Goal: Check status: Check status

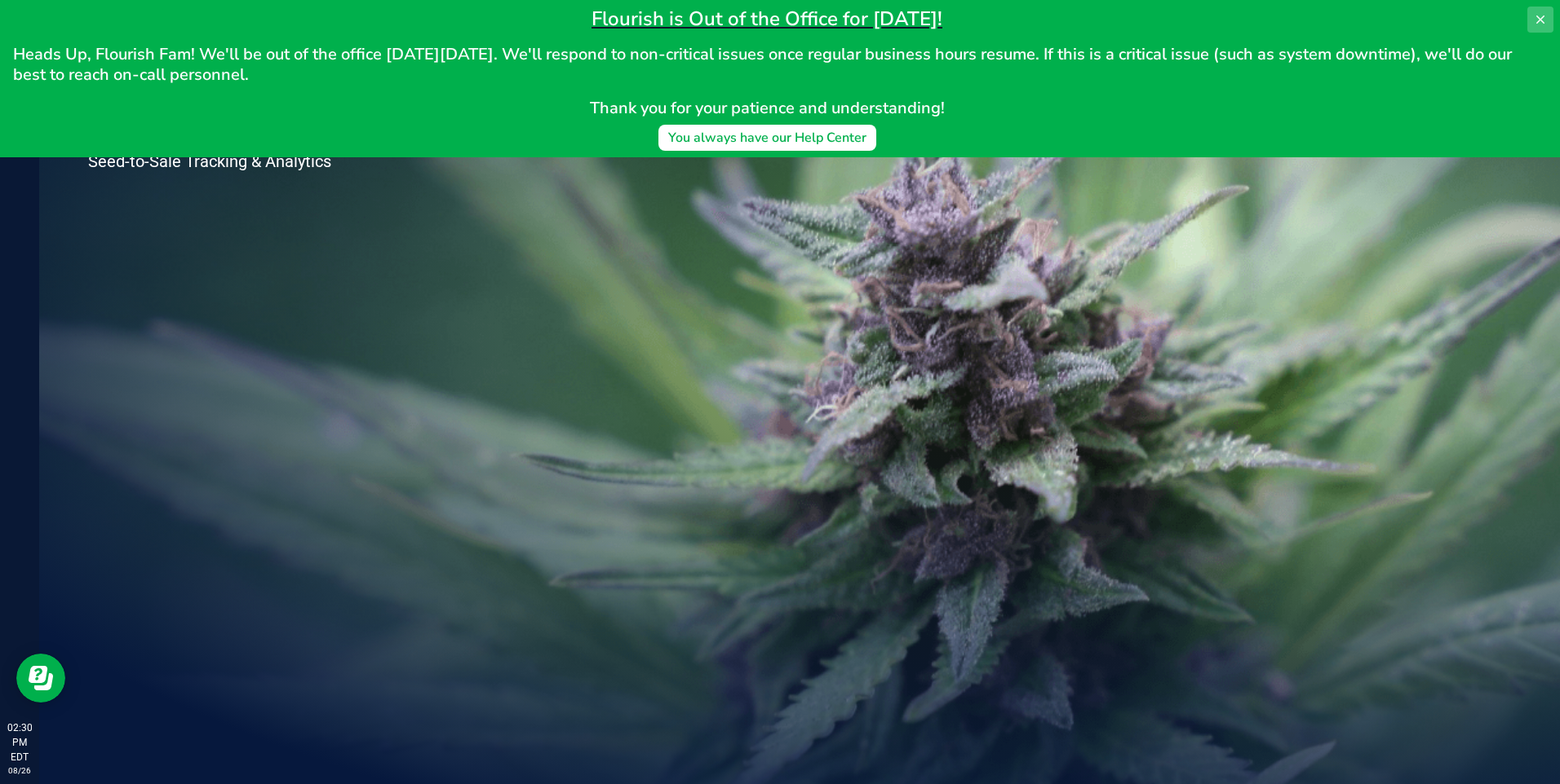
click at [1537, 15] on icon at bounding box center [1540, 20] width 13 height 13
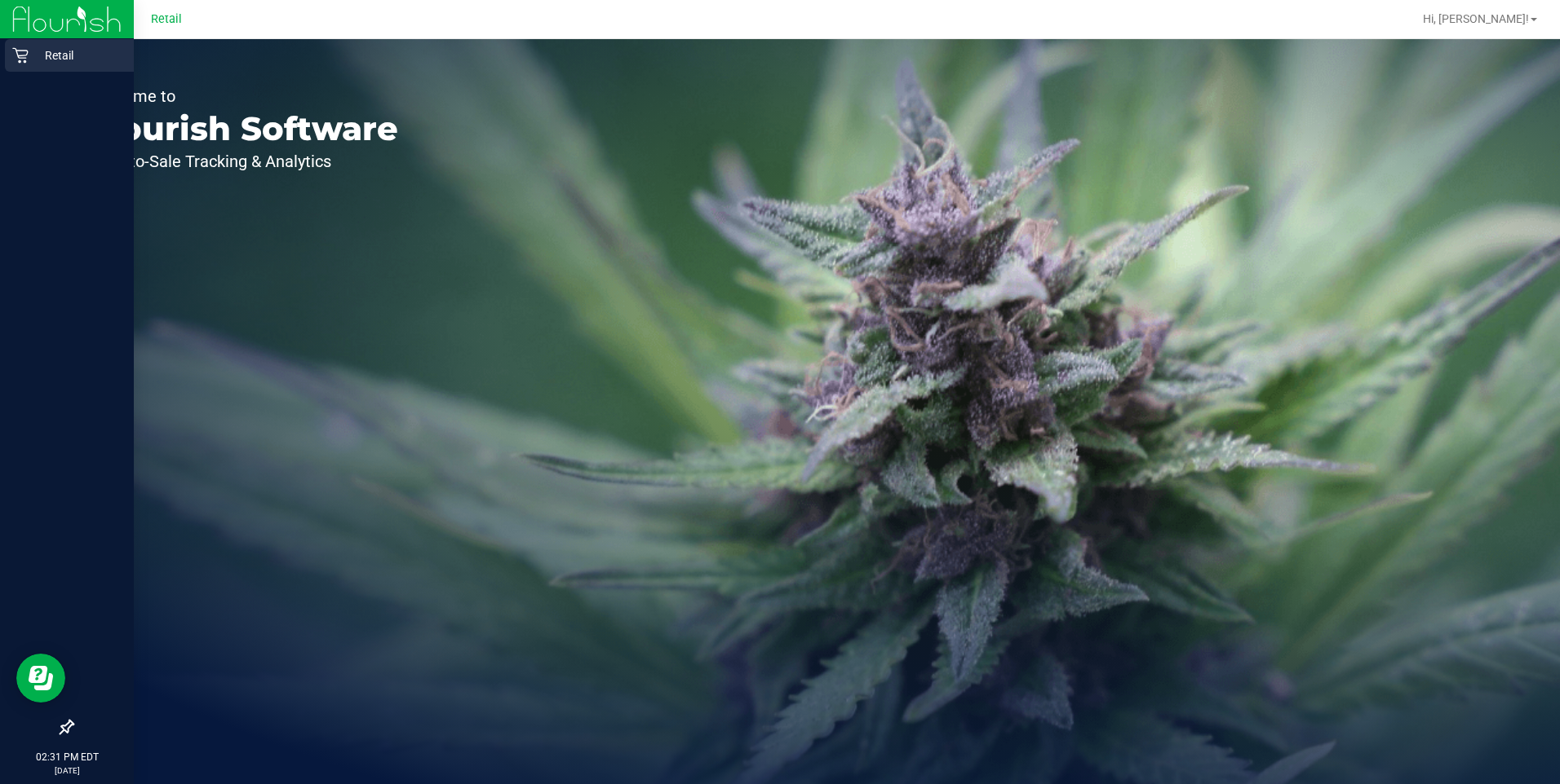
click at [37, 56] on p "Retail" at bounding box center [77, 56] width 98 height 20
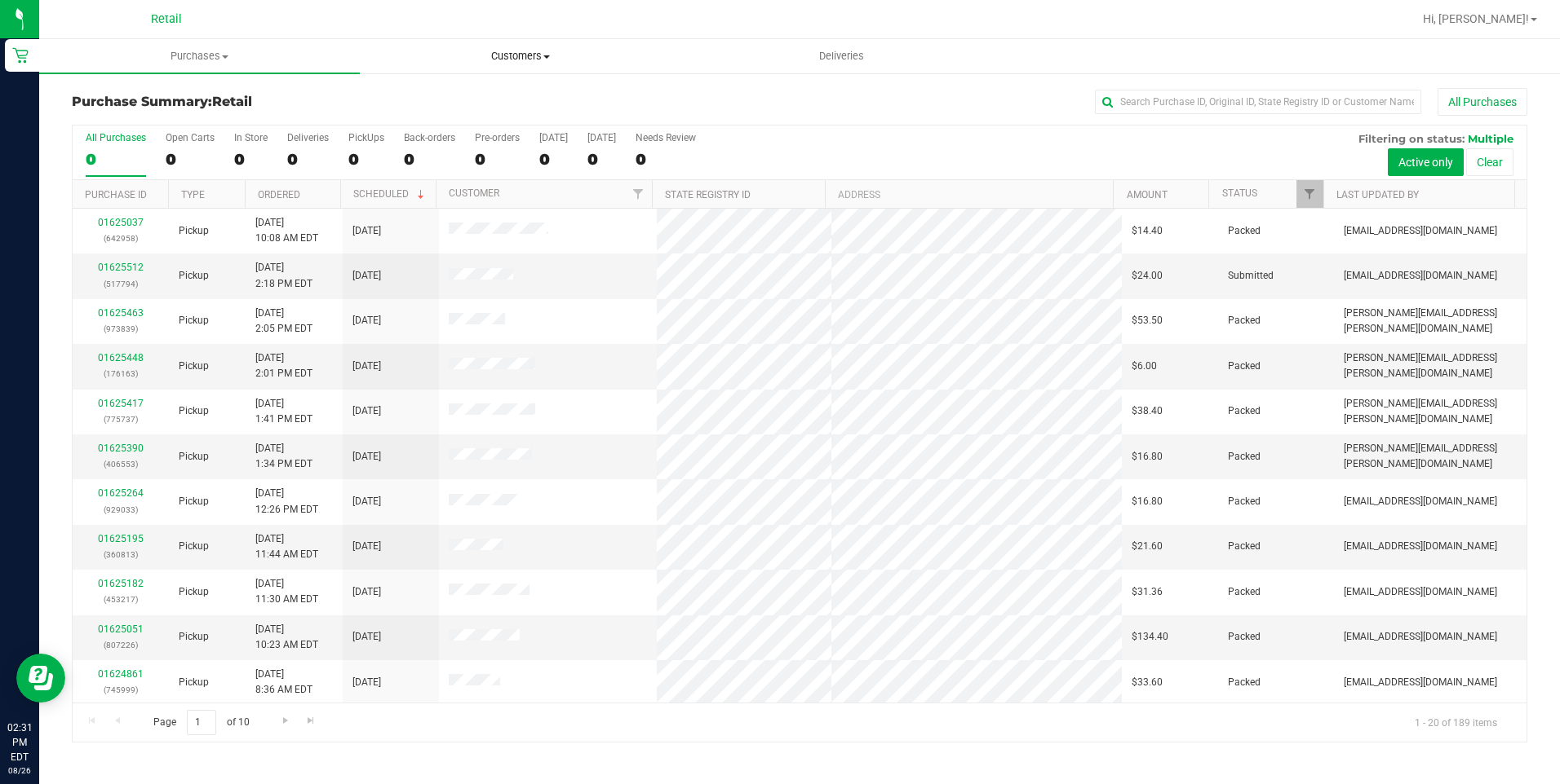
click at [497, 65] on uib-tab-heading "Customers All customers Add a new customer All physicians" at bounding box center [520, 56] width 319 height 32
click at [472, 87] on ul "All customers Add a new customer All physicians" at bounding box center [520, 118] width 321 height 88
click at [529, 56] on span "Customers" at bounding box center [520, 56] width 321 height 14
click at [451, 94] on span "All customers" at bounding box center [418, 98] width 117 height 13
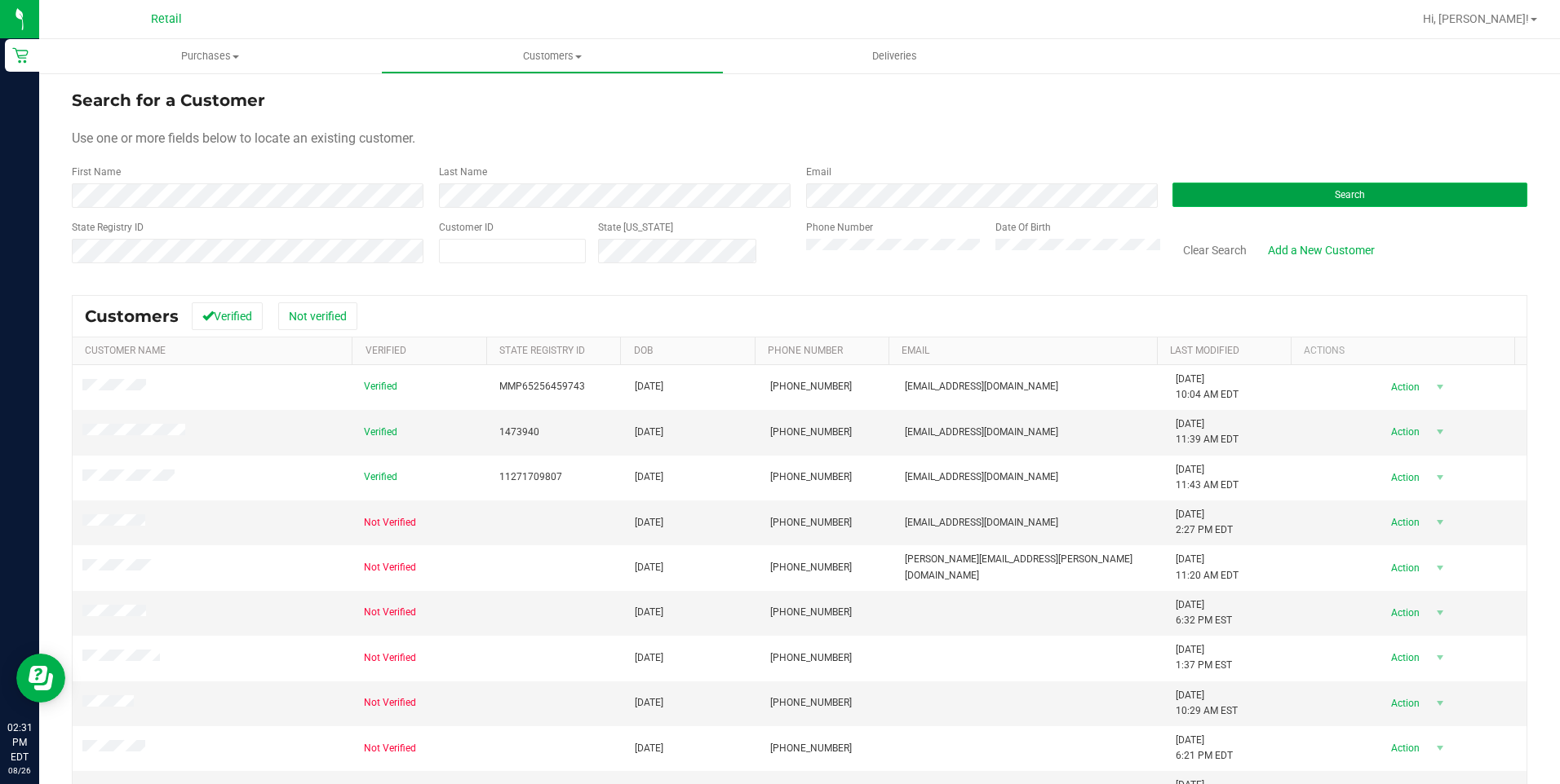
click at [1246, 193] on button "Search" at bounding box center [1350, 194] width 355 height 24
click at [1247, 185] on button "Search" at bounding box center [1350, 194] width 355 height 24
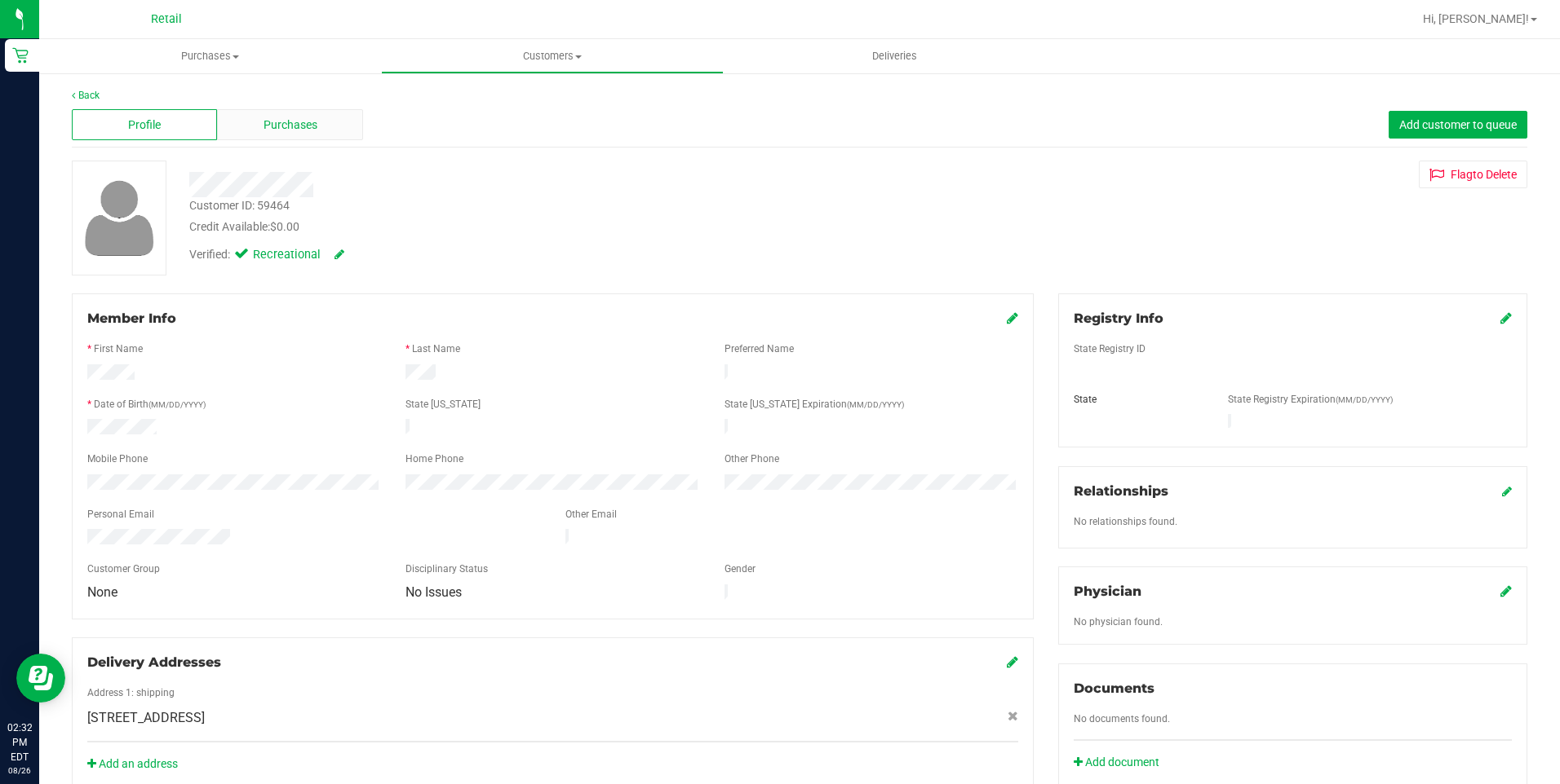
click at [293, 117] on span "Purchases" at bounding box center [290, 125] width 54 height 17
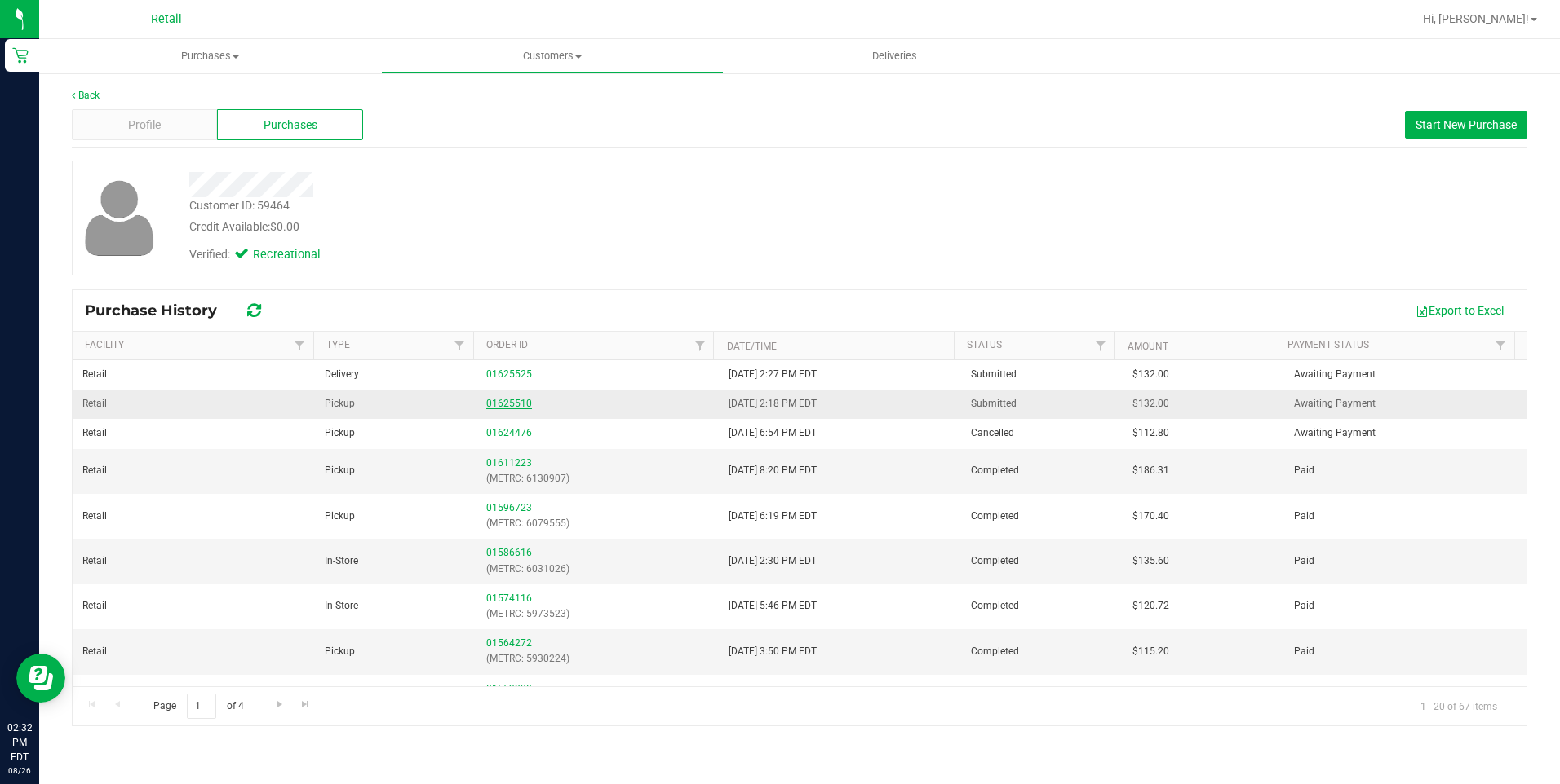
click at [498, 407] on link "01625510" at bounding box center [508, 403] width 46 height 12
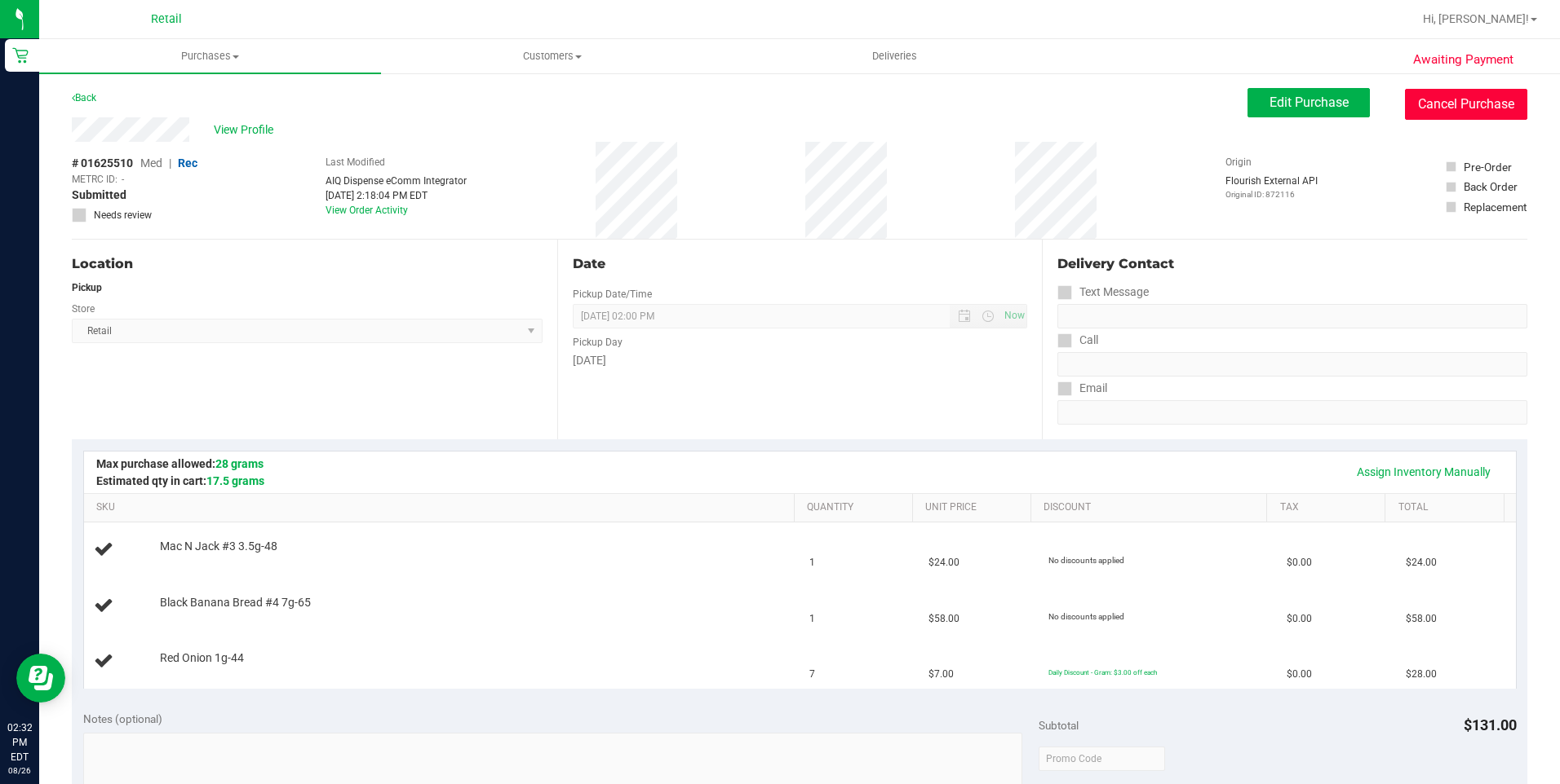
click at [1494, 100] on button "Cancel Purchase" at bounding box center [1466, 104] width 122 height 31
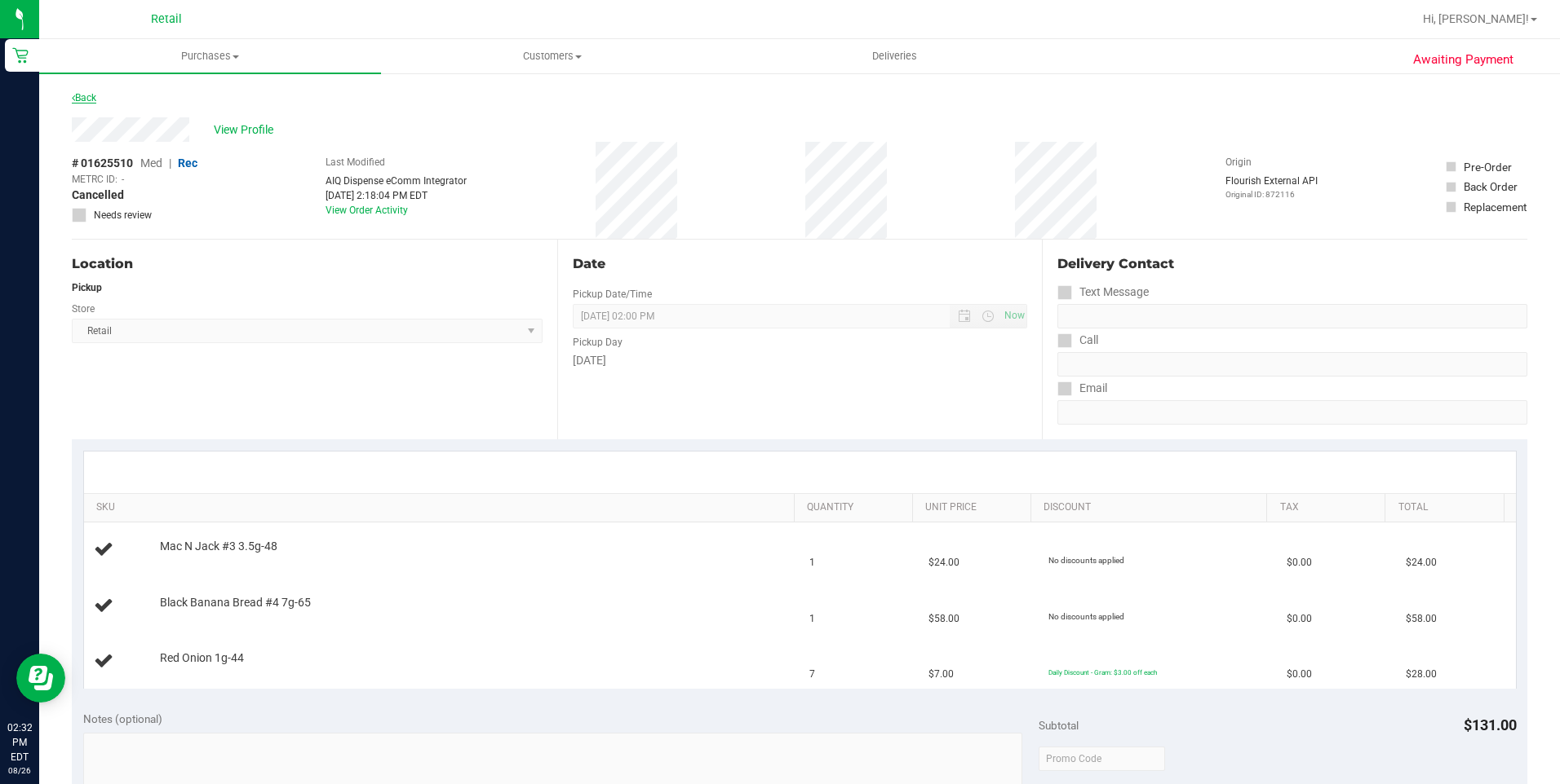
click at [96, 101] on link "Back" at bounding box center [83, 98] width 24 height 12
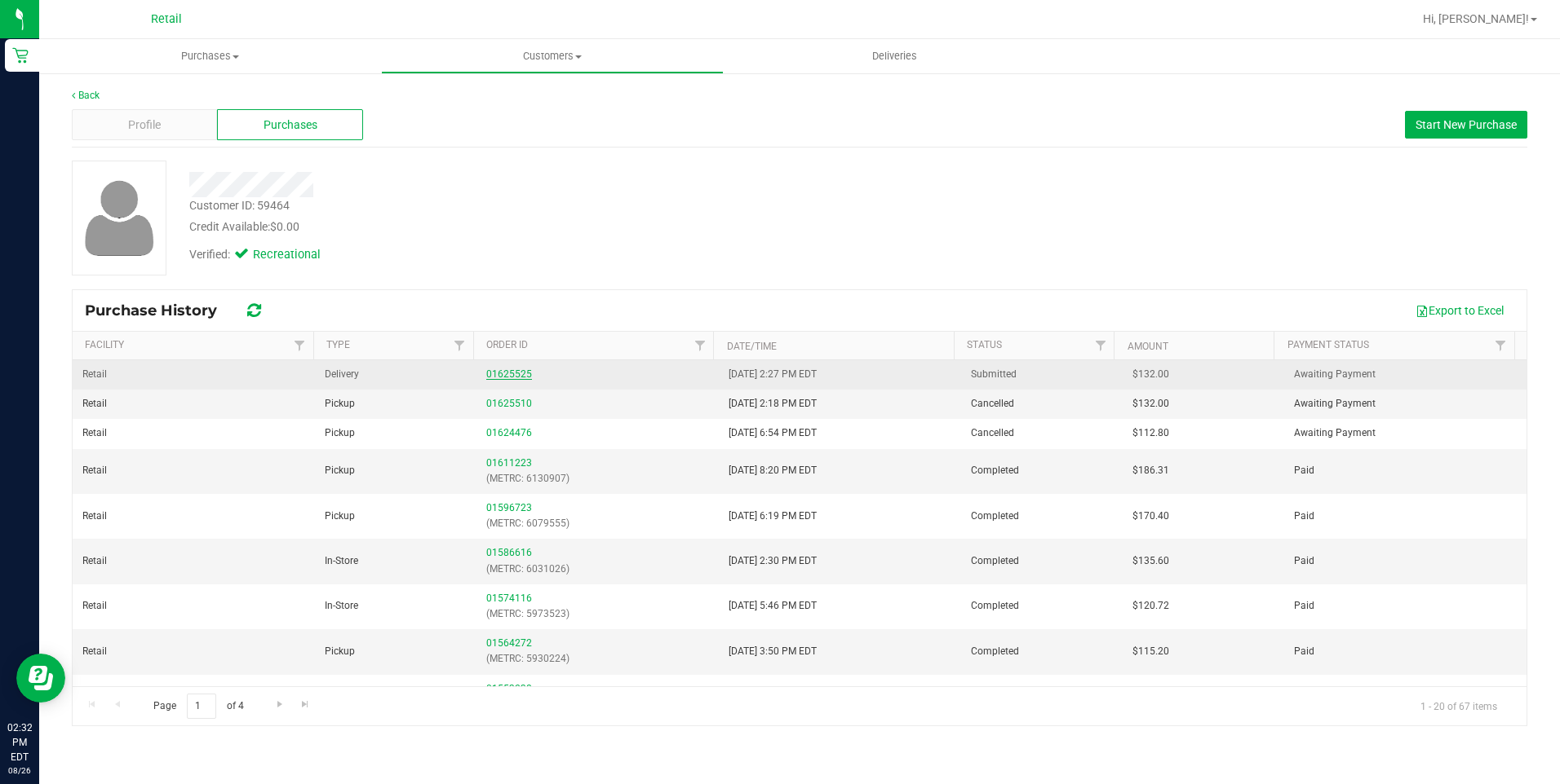
click at [498, 369] on link "01625525" at bounding box center [508, 374] width 46 height 12
